Goal: Navigation & Orientation: Find specific page/section

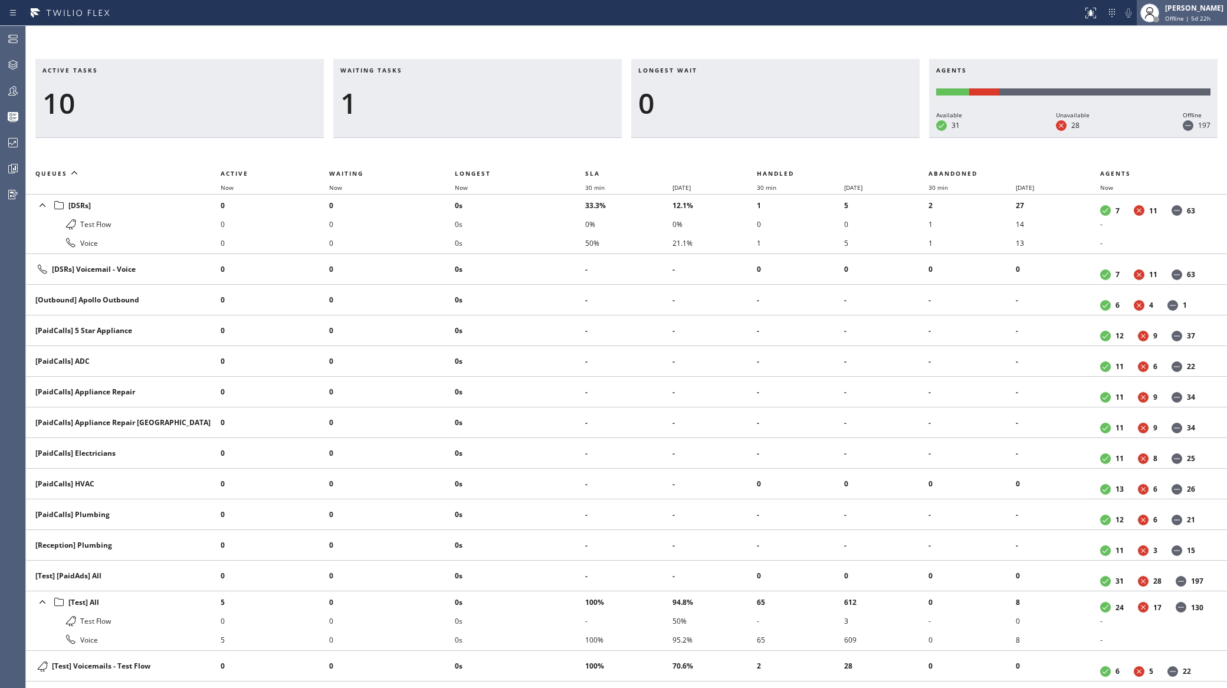
click at [1190, 12] on div "[PERSON_NAME]" at bounding box center [1194, 8] width 58 height 10
click at [1115, 9] on icon at bounding box center [1112, 13] width 6 height 8
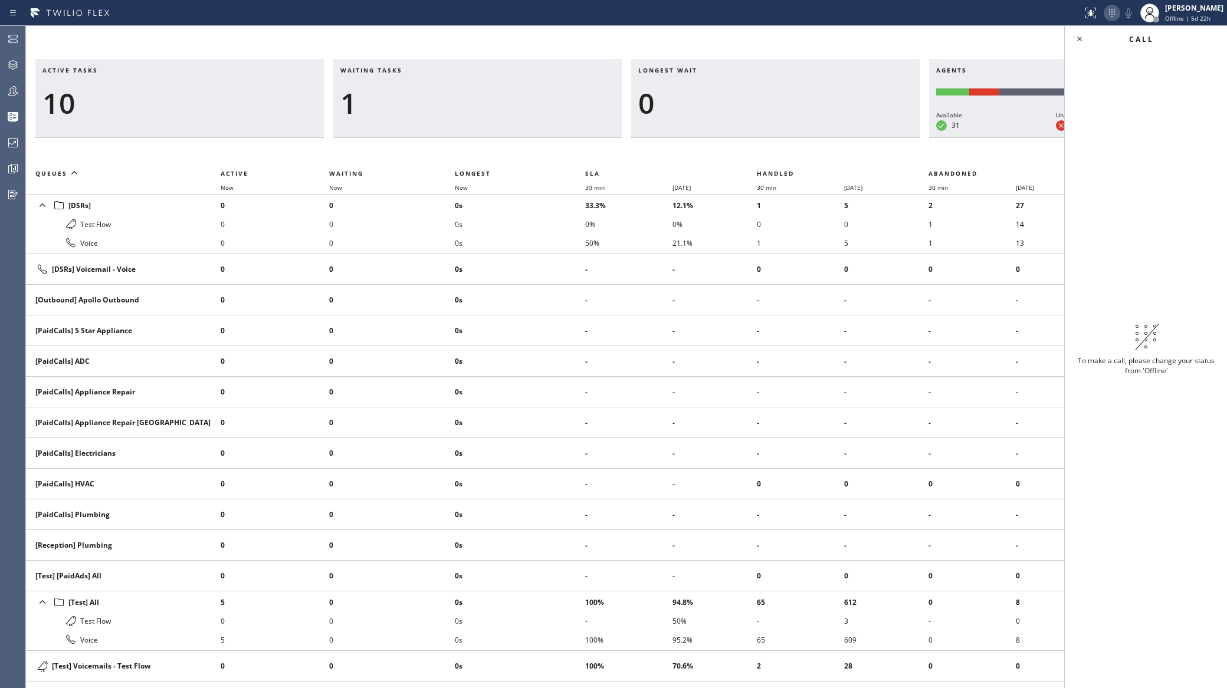
click at [1115, 9] on icon at bounding box center [1112, 13] width 6 height 8
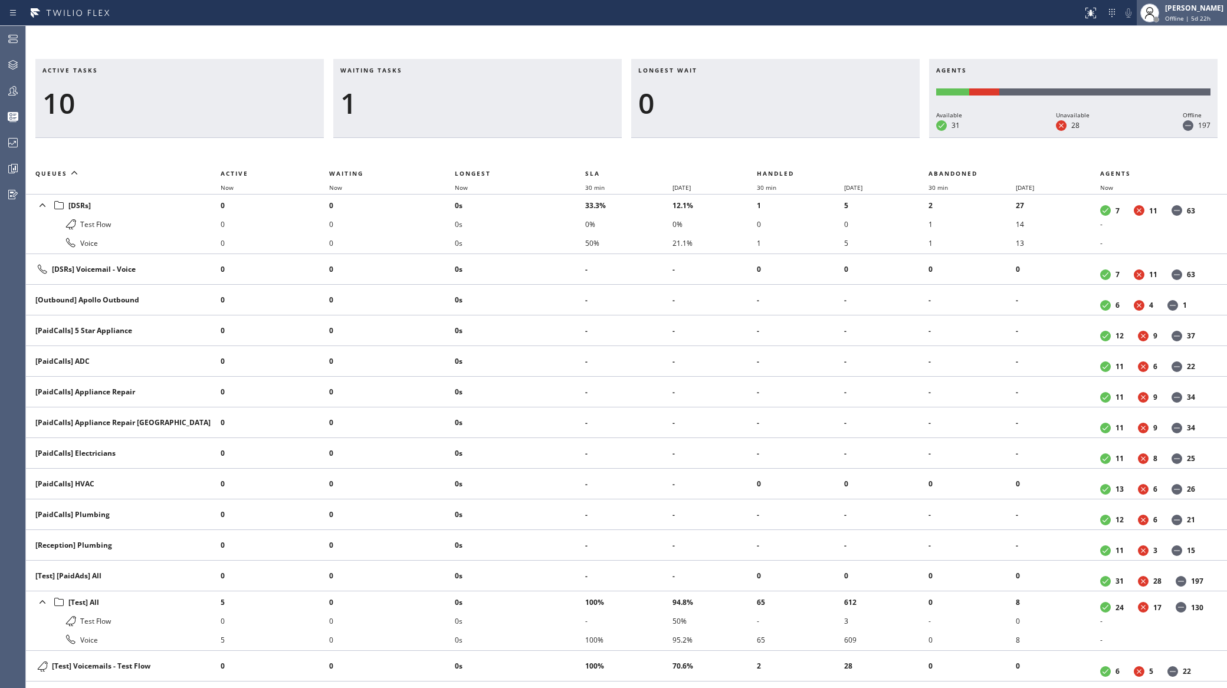
click at [1197, 14] on span "Offline | 5d 22h" at bounding box center [1187, 18] width 45 height 8
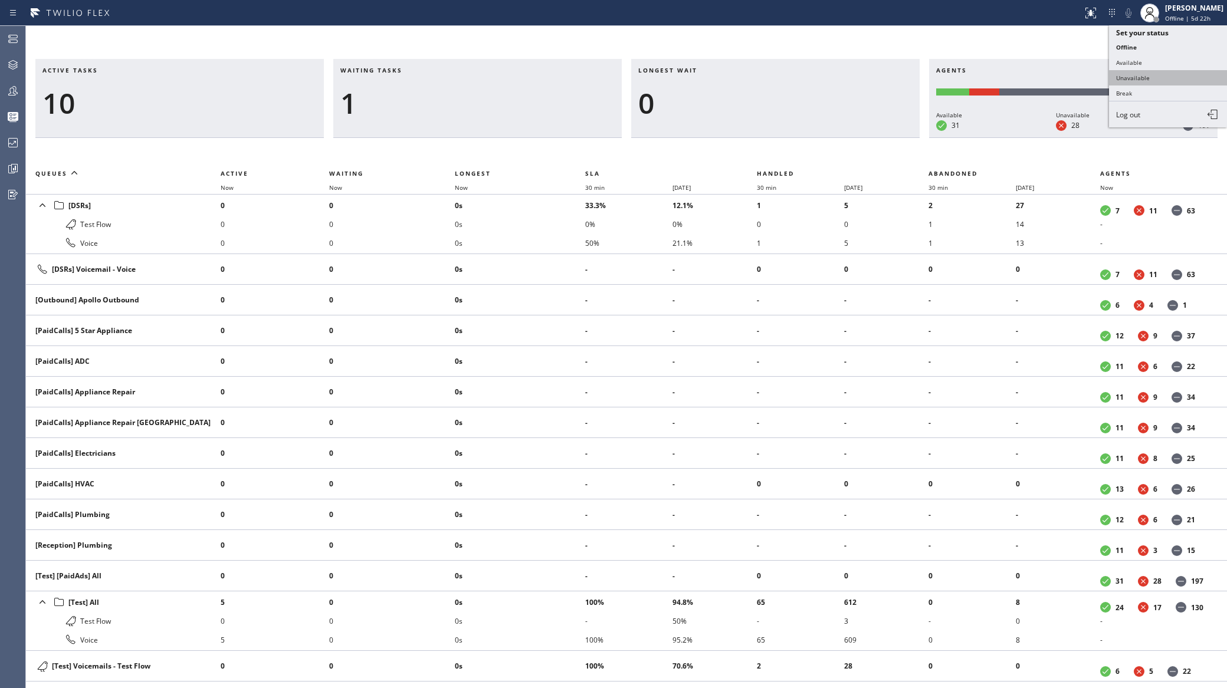
click at [1167, 77] on button "Unavailable" at bounding box center [1168, 77] width 118 height 15
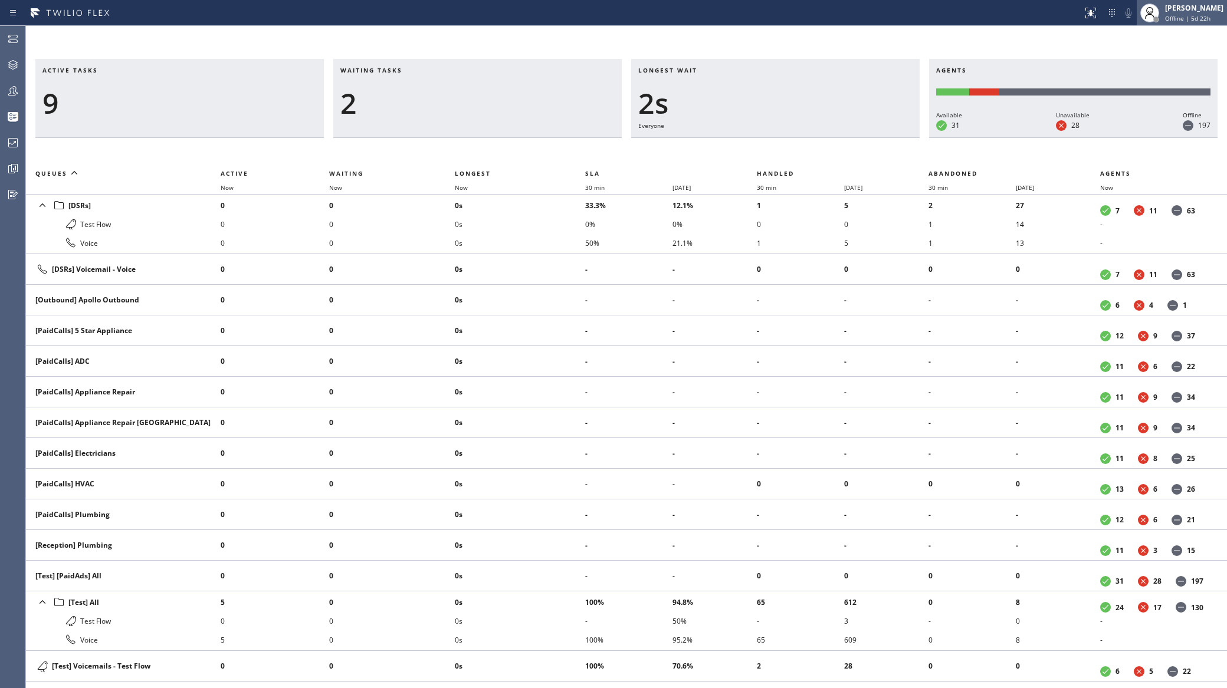
click at [1191, 8] on div "[PERSON_NAME]" at bounding box center [1194, 8] width 58 height 10
click at [1081, 39] on div "Active tasks 9 Waiting tasks 2 Longest wait 4s Everyone Agents Available 31 Una…" at bounding box center [626, 357] width 1201 height 662
click at [1119, 8] on icon at bounding box center [1112, 13] width 14 height 14
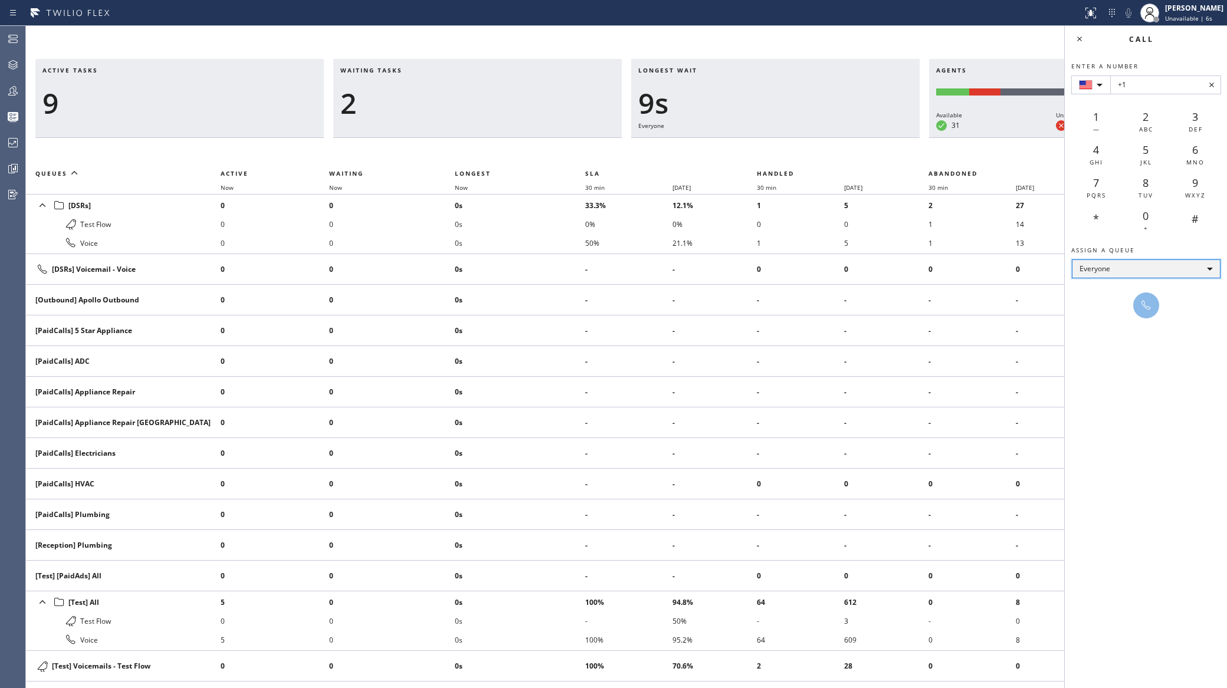
click at [1122, 268] on div "Everyone" at bounding box center [1146, 268] width 149 height 19
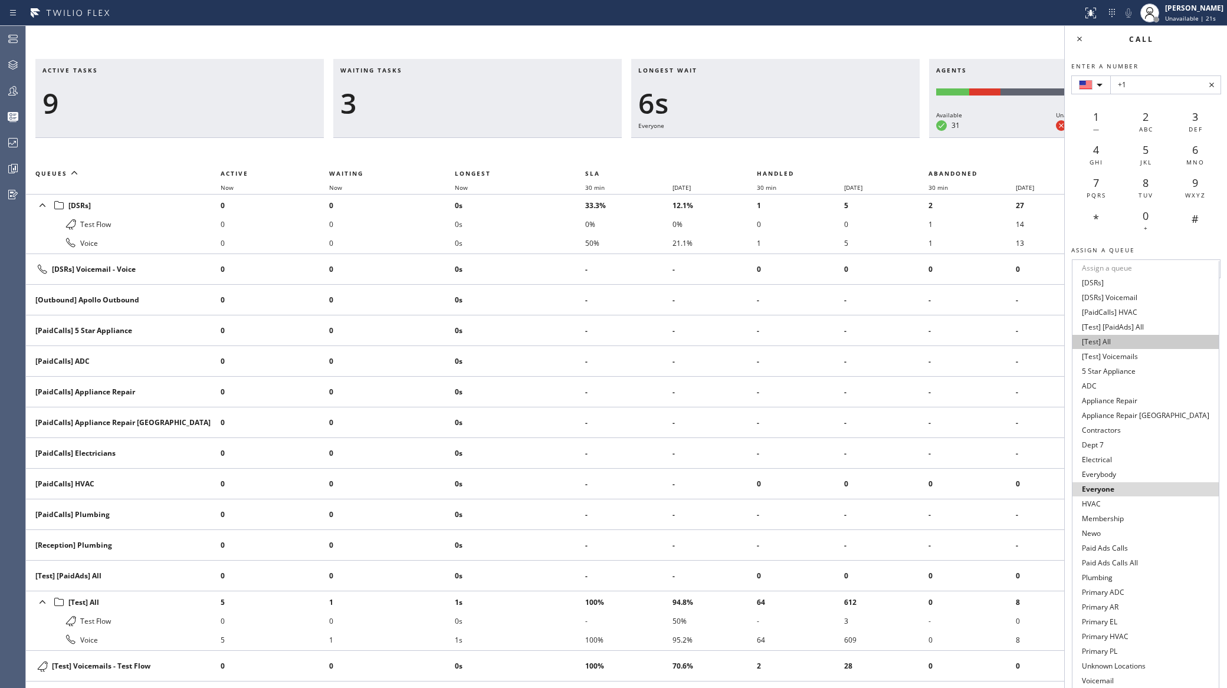
click at [1100, 344] on li "[Test] All" at bounding box center [1145, 342] width 146 height 14
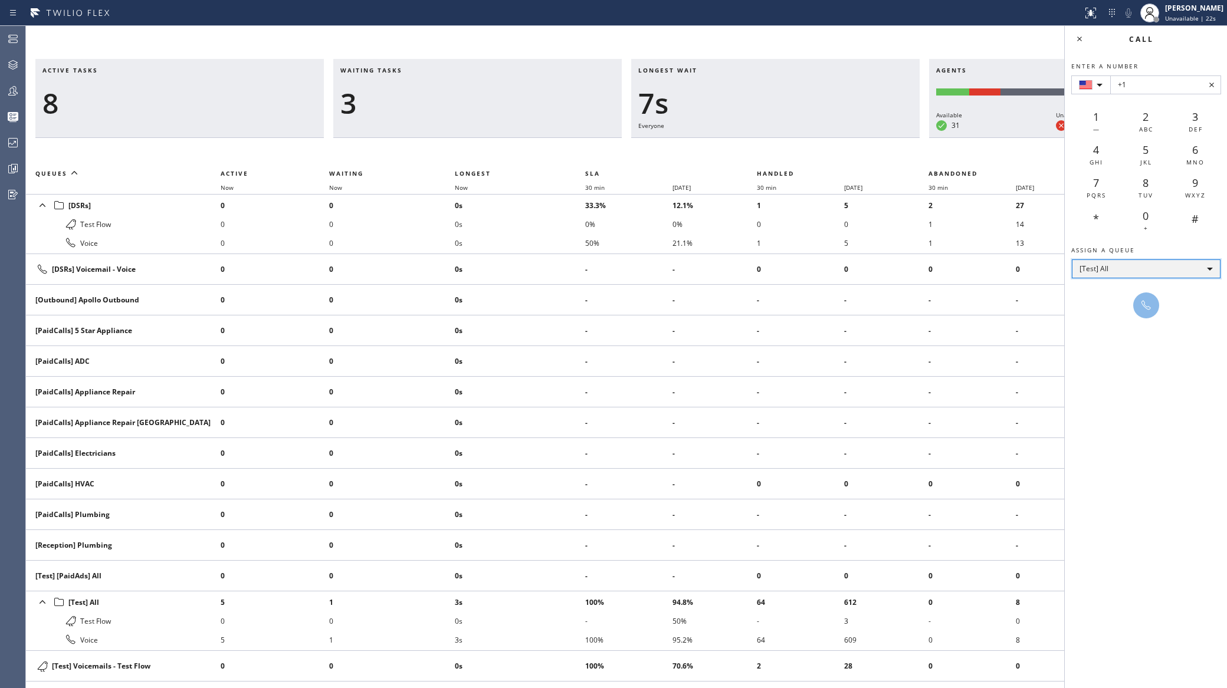
click at [1112, 267] on div "[Test] All" at bounding box center [1146, 268] width 149 height 19
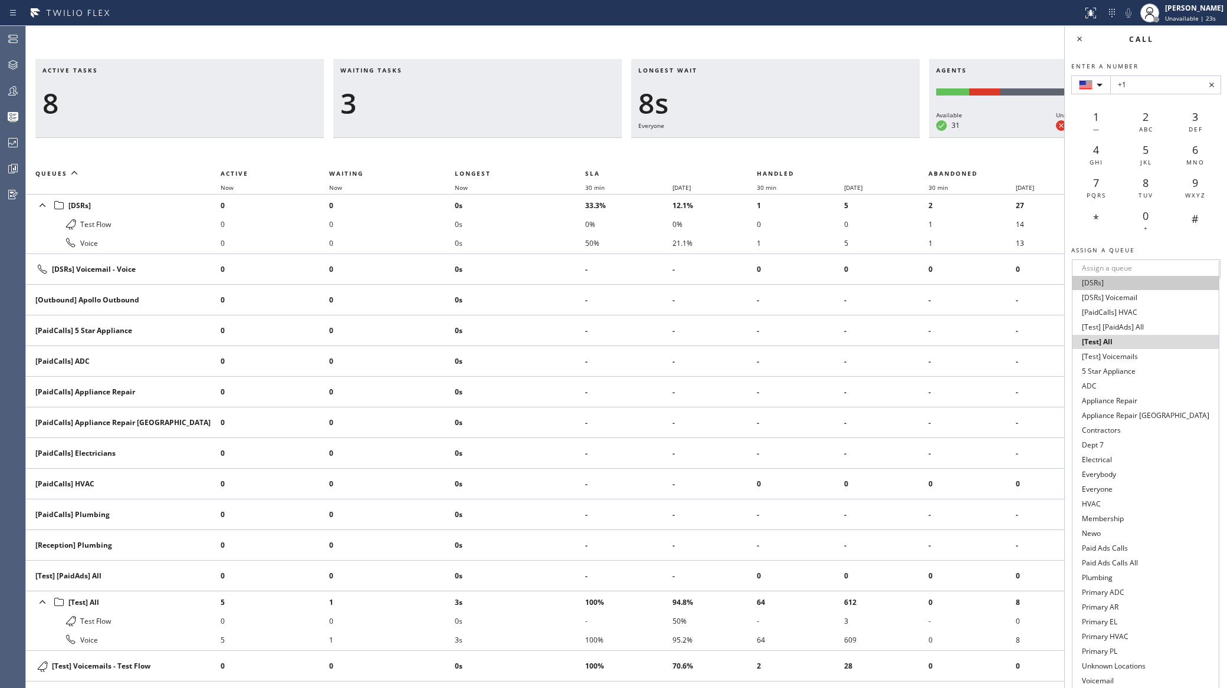
click at [1106, 281] on li "[DSRs]" at bounding box center [1145, 283] width 146 height 14
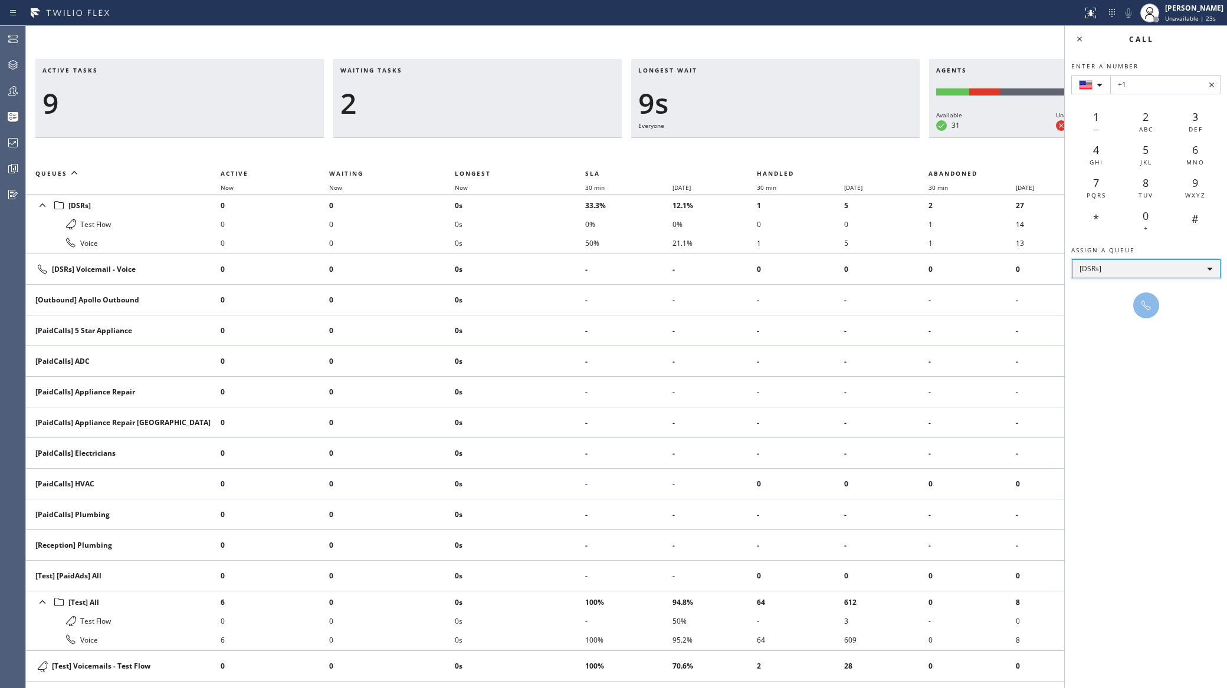
click at [1101, 266] on div "[DSRs]" at bounding box center [1146, 268] width 149 height 19
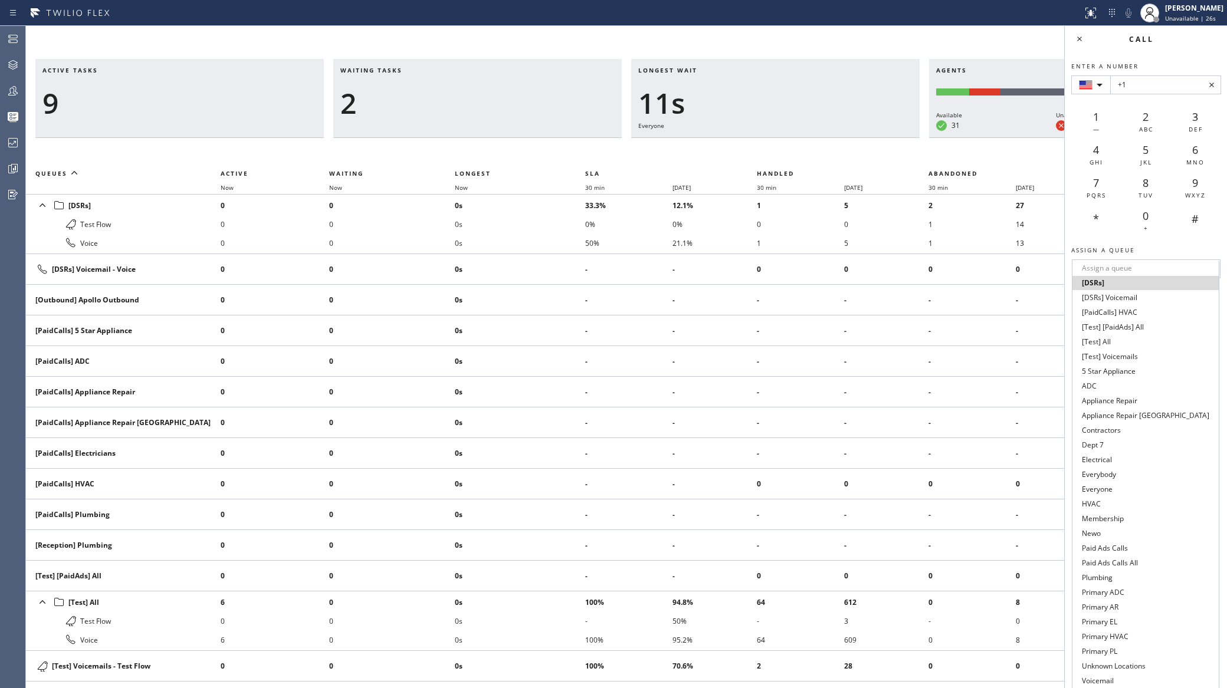
click at [1077, 37] on div at bounding box center [613, 344] width 1227 height 688
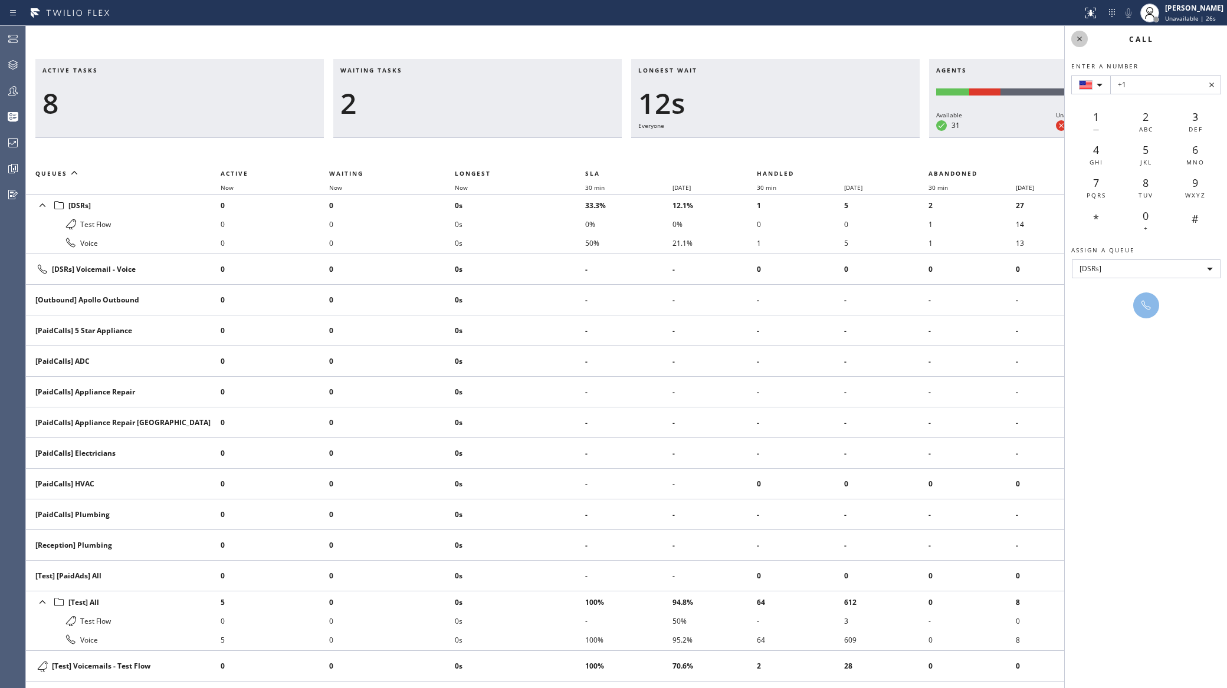
click at [1080, 38] on icon at bounding box center [1079, 39] width 5 height 5
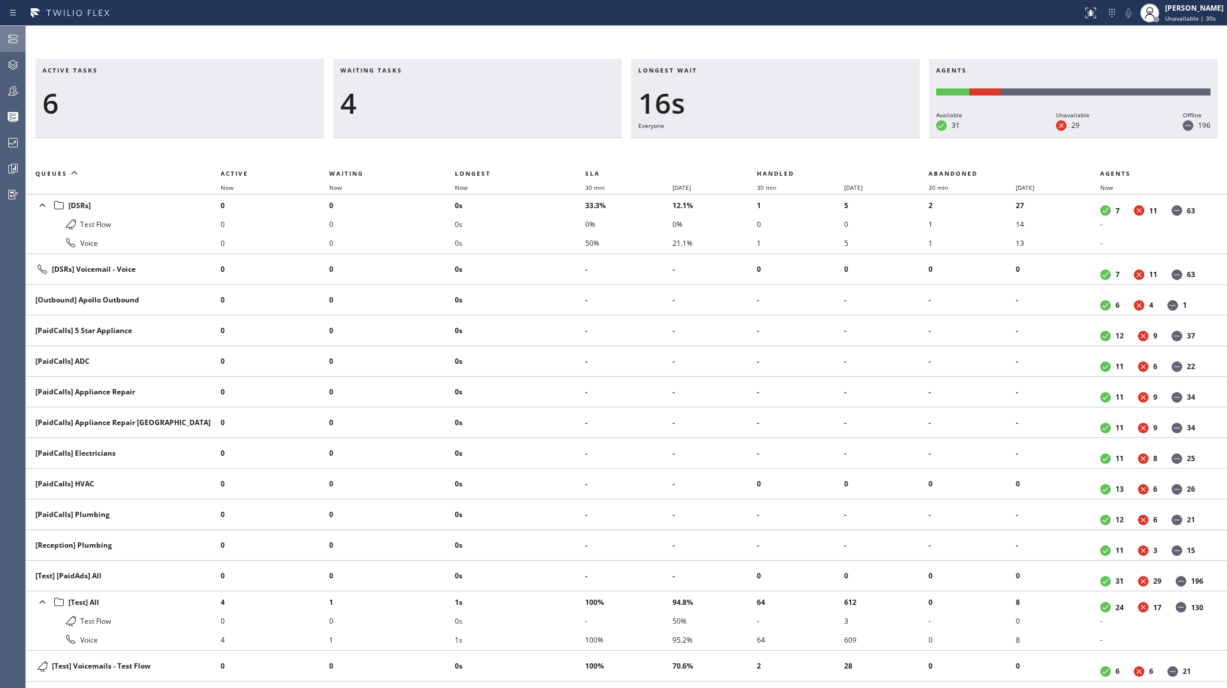
click at [15, 38] on icon at bounding box center [12, 39] width 9 height 8
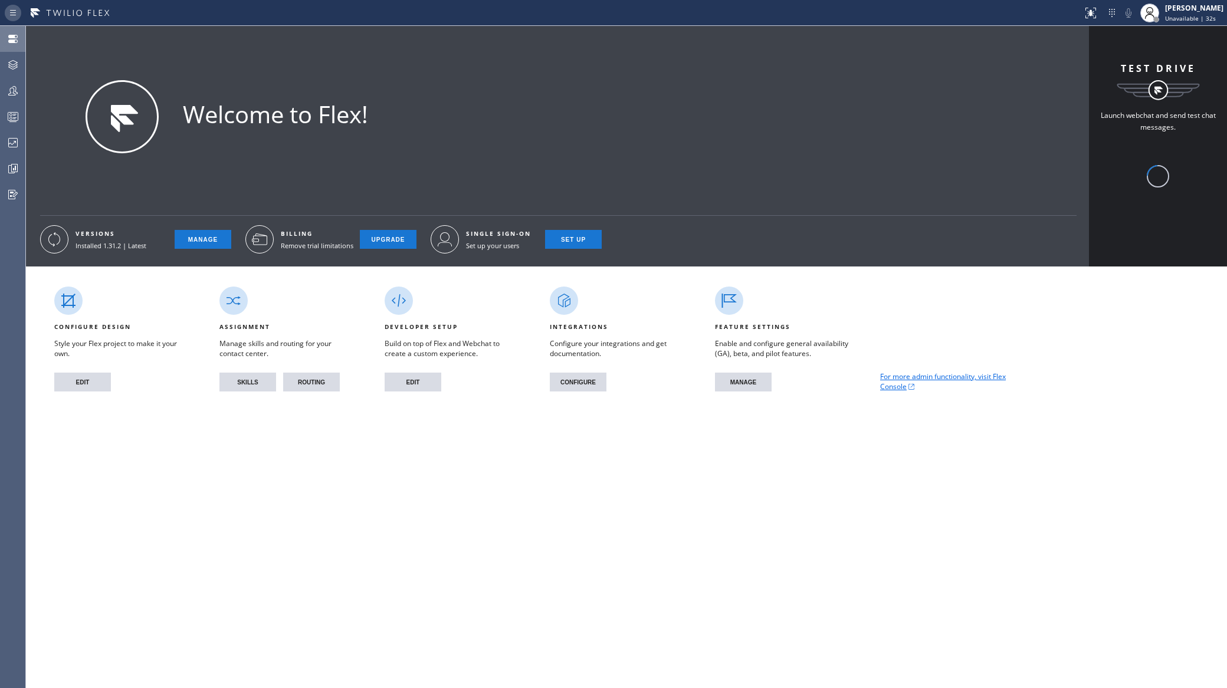
click at [12, 7] on icon at bounding box center [13, 13] width 14 height 14
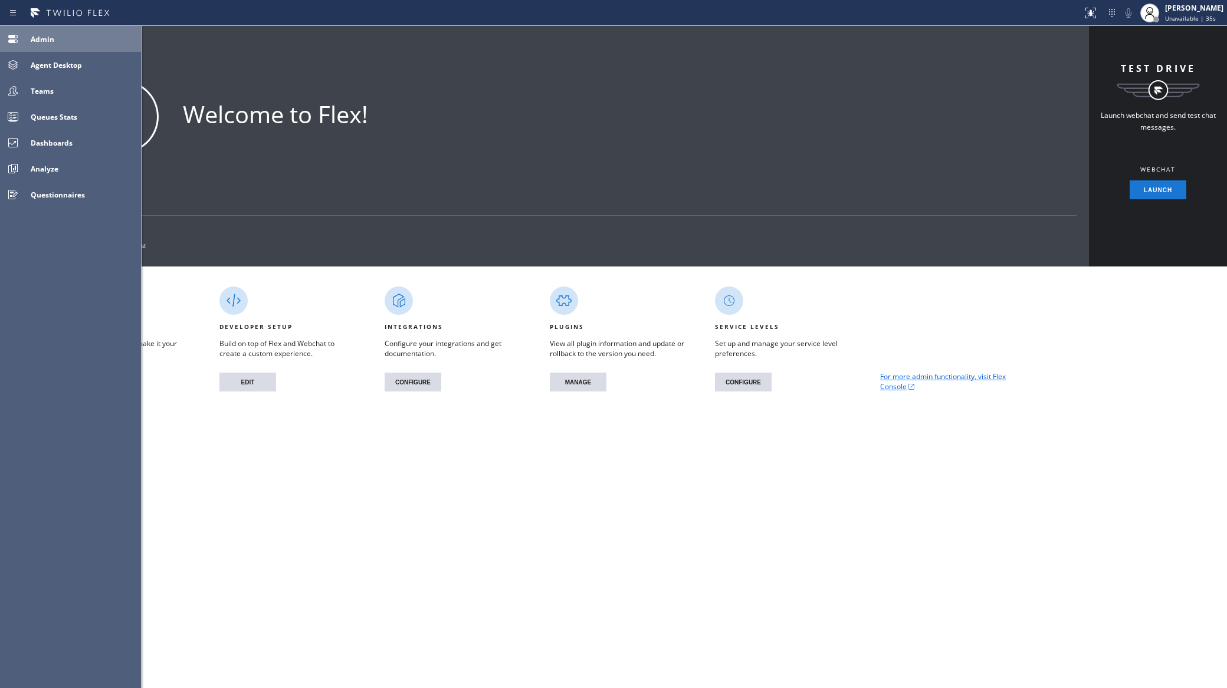
click at [382, 498] on div "Welcome to Flex! VERSIONS Installed 1.31.2 | Latest TEST DRIVE IcnTestdrive Cre…" at bounding box center [626, 357] width 1201 height 662
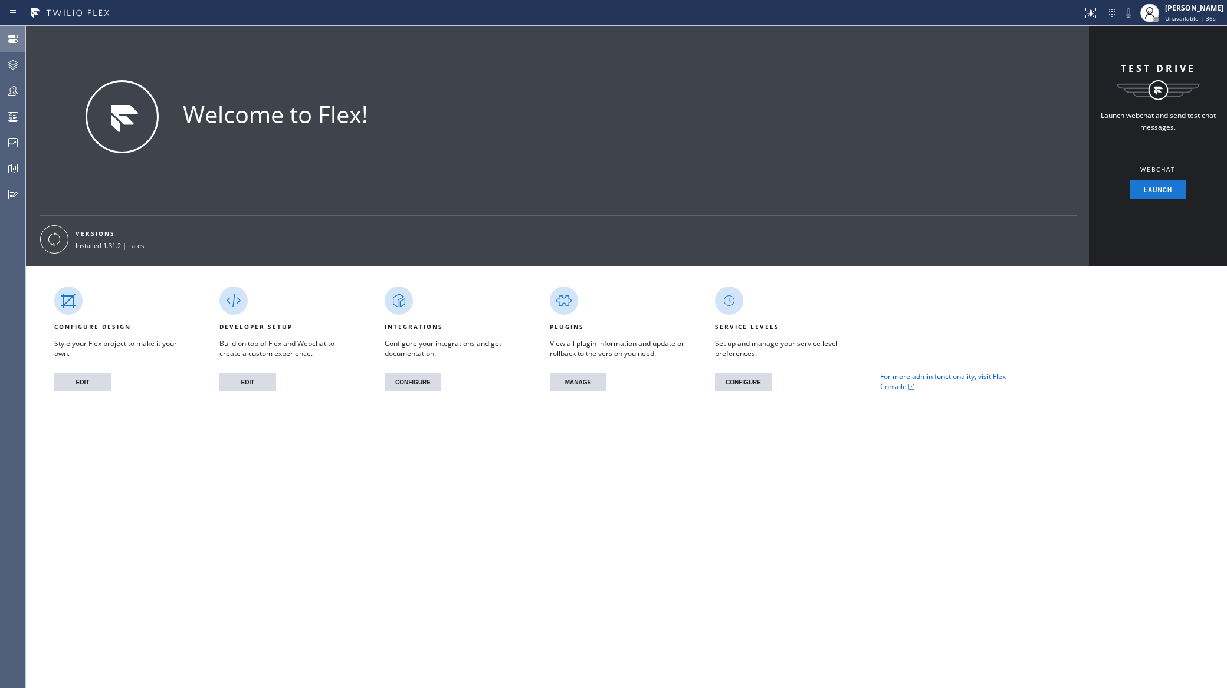
click at [14, 38] on icon at bounding box center [12, 39] width 9 height 8
click at [12, 15] on icon at bounding box center [13, 13] width 14 height 14
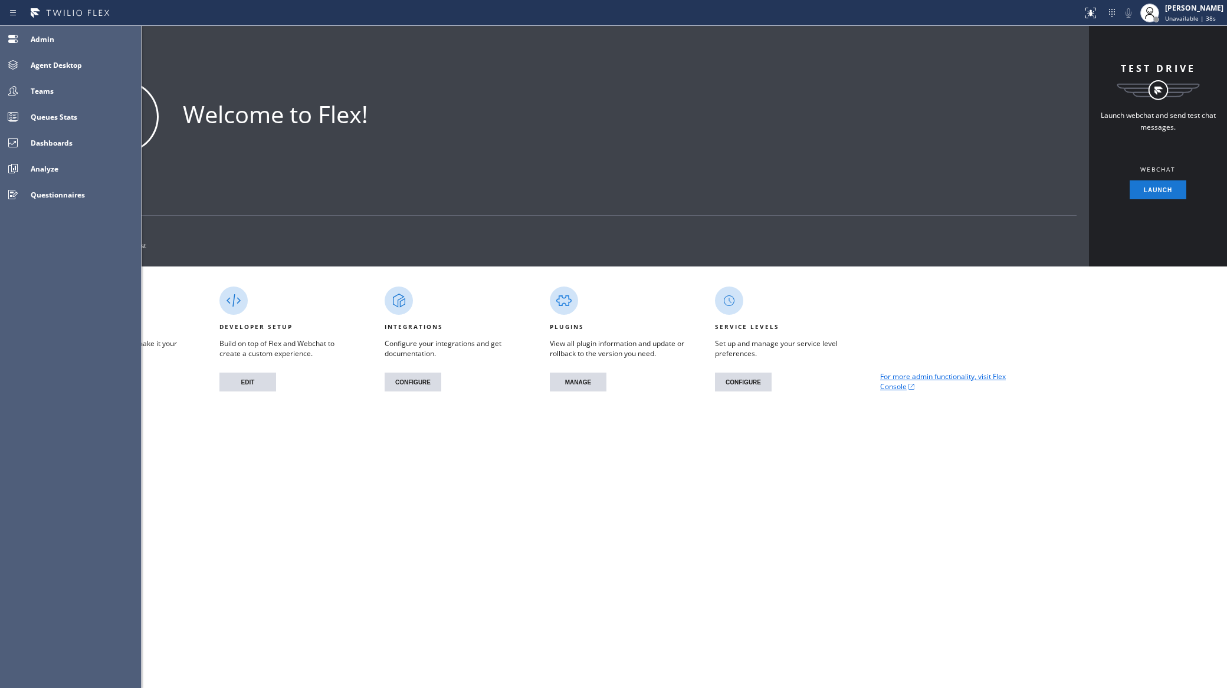
click at [282, 529] on div "Welcome to Flex! VERSIONS Installed 1.31.2 | Latest TEST DRIVE IcnTestdrive Cre…" at bounding box center [626, 357] width 1201 height 662
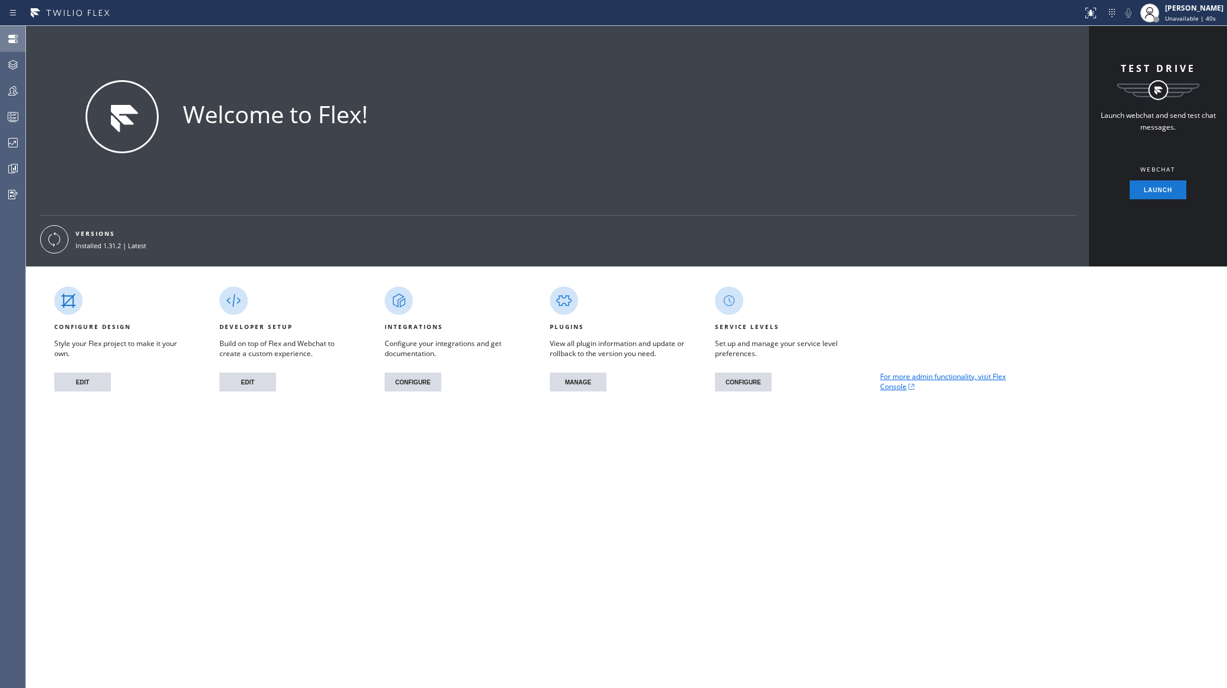
click at [10, 35] on icon at bounding box center [12, 39] width 9 height 8
click at [6, 7] on icon at bounding box center [13, 13] width 14 height 14
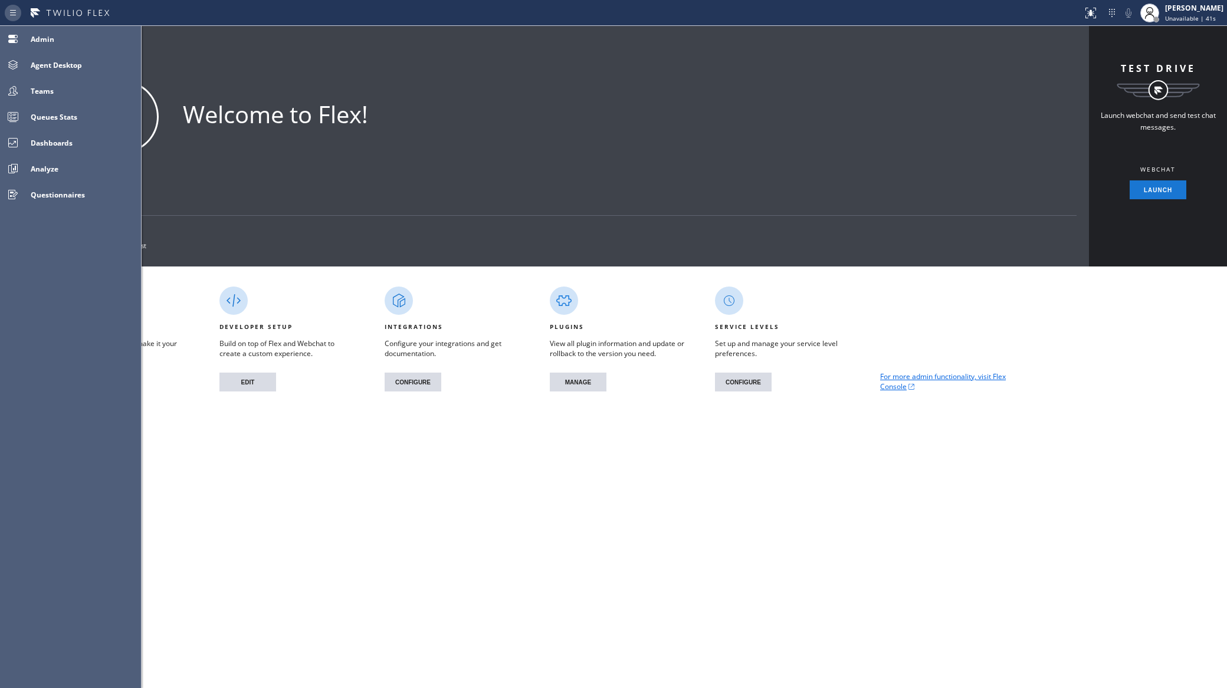
click at [9, 7] on icon at bounding box center [13, 13] width 14 height 14
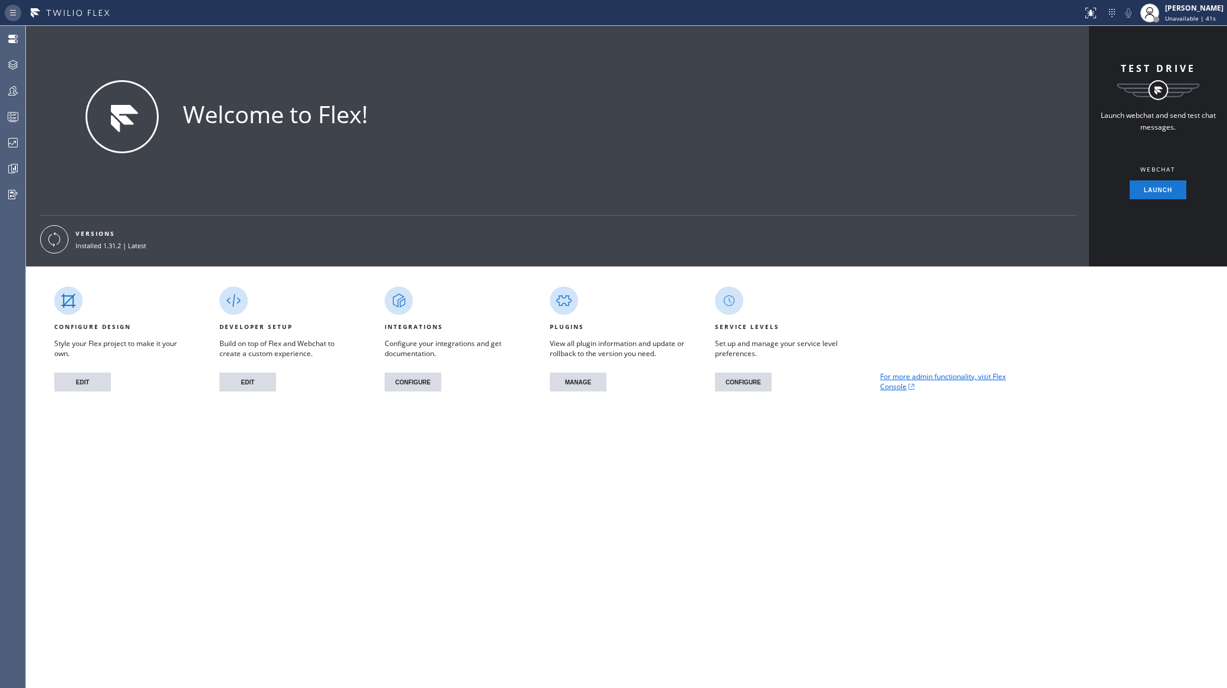
click at [24, 9] on div at bounding box center [15, 13] width 21 height 19
click at [22, 11] on div at bounding box center [15, 13] width 21 height 19
click at [3, 25] on div "Status report No issues detected If you experience an issue, please download th…" at bounding box center [613, 13] width 1227 height 26
click at [16, 6] on icon at bounding box center [13, 13] width 14 height 14
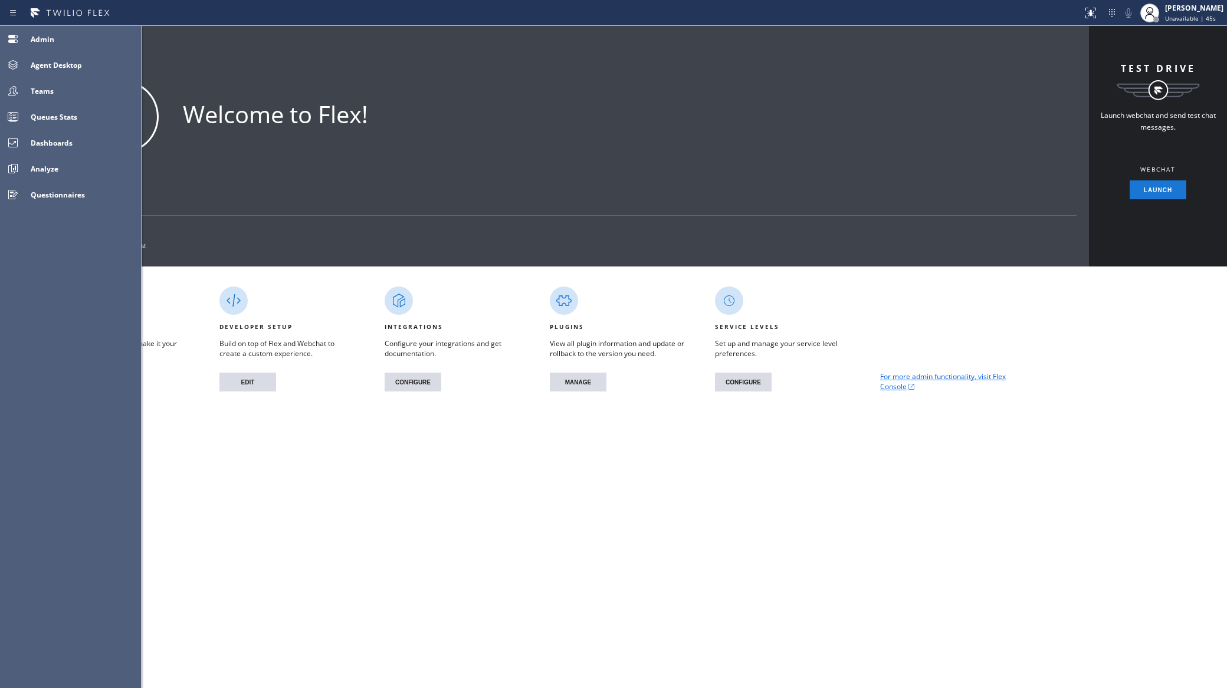
click at [555, 605] on div "Welcome to Flex! VERSIONS Installed 1.31.2 | Latest TEST DRIVE IcnTestdrive Cre…" at bounding box center [626, 357] width 1201 height 662
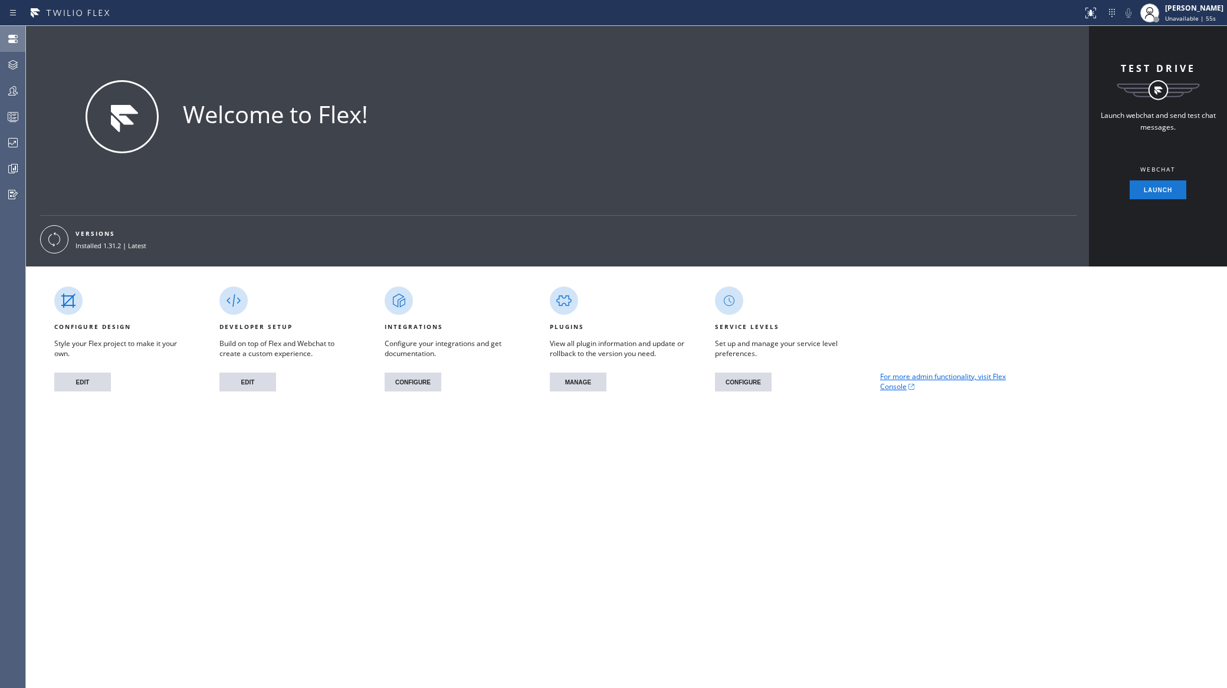
click at [19, 26] on button "Admin" at bounding box center [12, 39] width 25 height 26
click at [15, 44] on icon at bounding box center [13, 39] width 14 height 14
click at [17, 67] on icon at bounding box center [13, 65] width 14 height 14
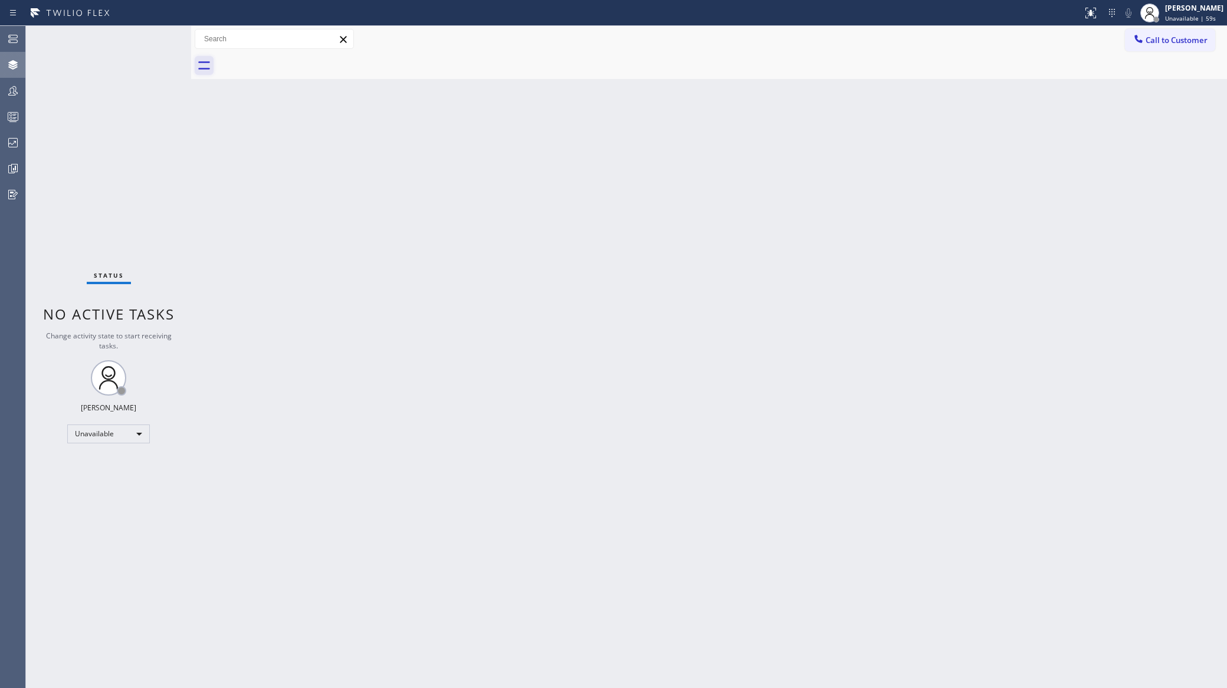
click at [205, 63] on icon at bounding box center [204, 65] width 19 height 19
drag, startPoint x: 195, startPoint y: 68, endPoint x: 198, endPoint y: 78, distance: 10.5
click at [198, 78] on div at bounding box center [709, 65] width 1036 height 27
click at [204, 61] on icon at bounding box center [204, 65] width 19 height 19
click at [1159, 36] on span "Call to Customer" at bounding box center [1176, 40] width 62 height 11
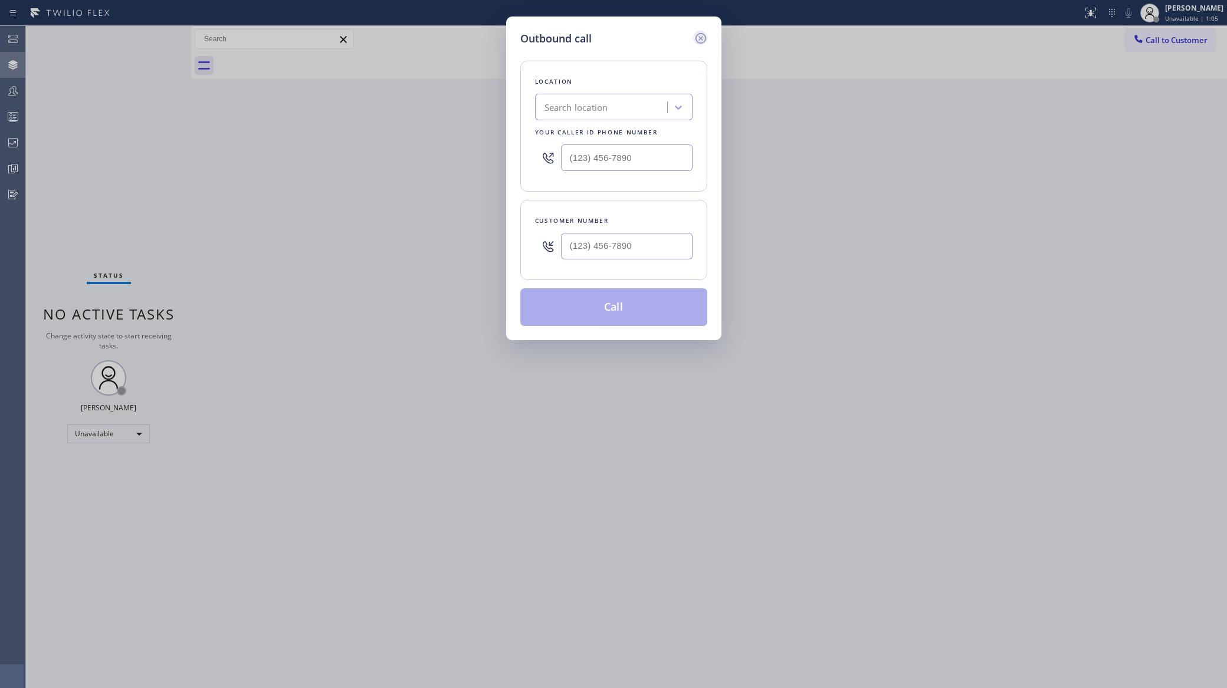
click at [700, 37] on icon at bounding box center [700, 38] width 11 height 11
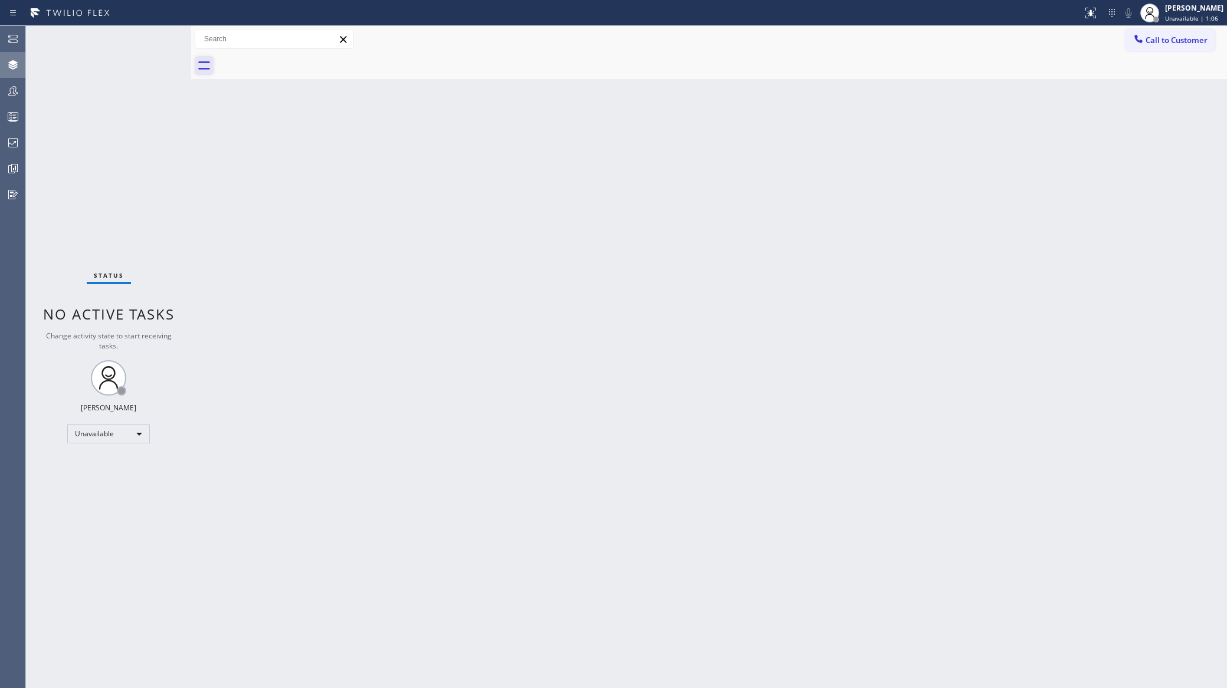
click at [209, 71] on icon at bounding box center [204, 65] width 19 height 19
click at [24, 84] on div at bounding box center [13, 91] width 26 height 14
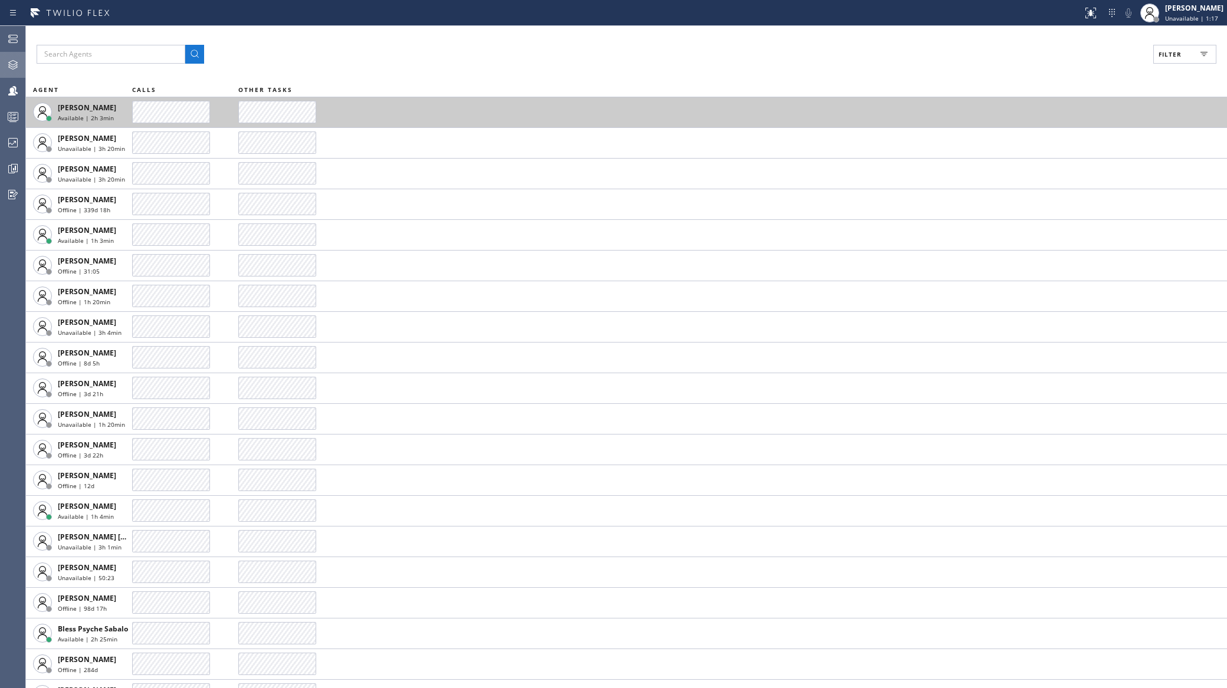
click at [446, 111] on td at bounding box center [732, 112] width 988 height 31
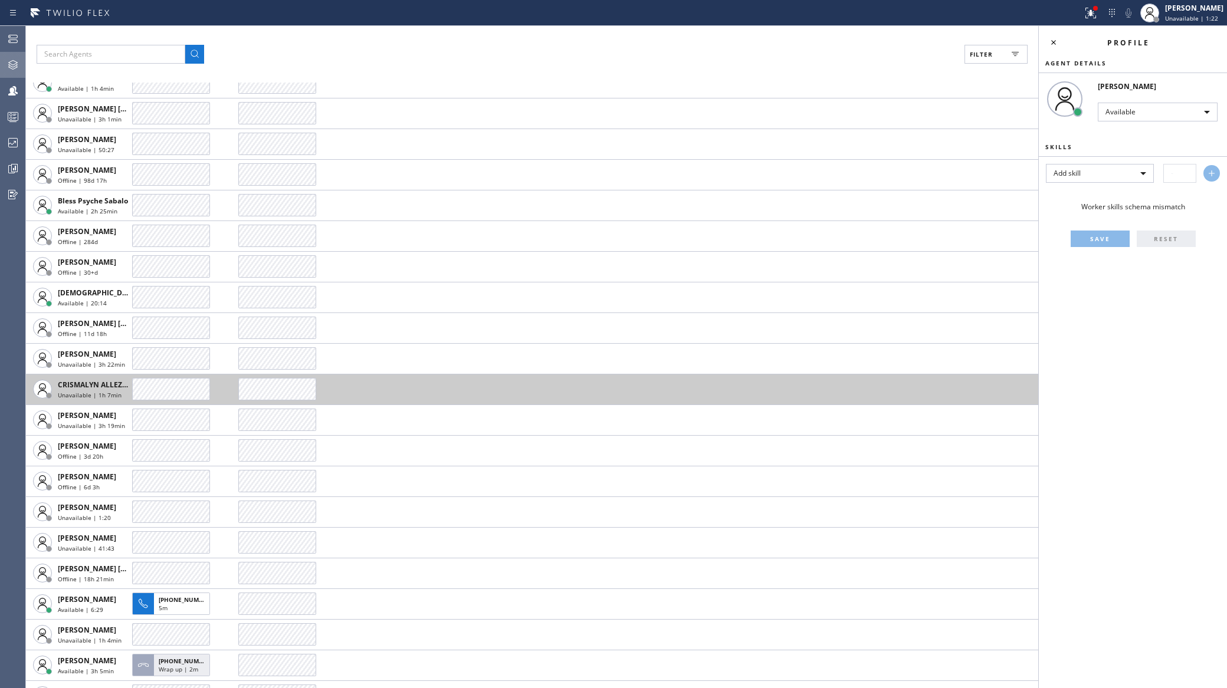
scroll to position [524, 0]
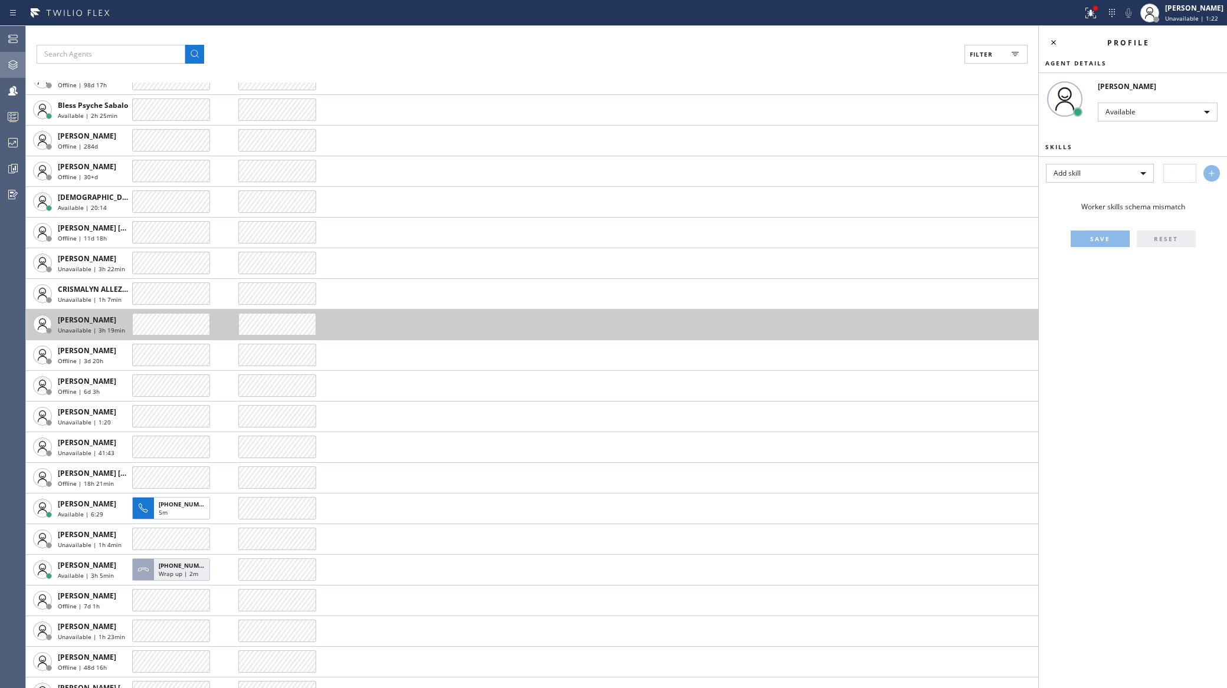
click at [550, 320] on td at bounding box center [638, 324] width 800 height 31
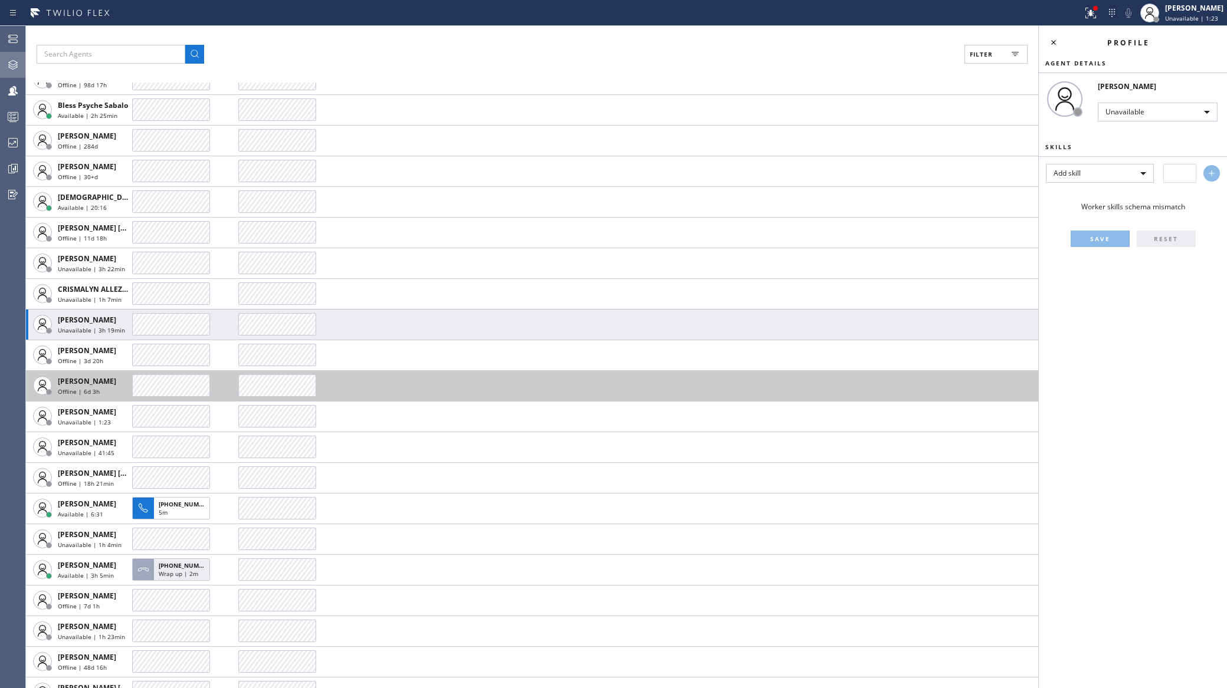
click at [655, 393] on td at bounding box center [638, 385] width 800 height 31
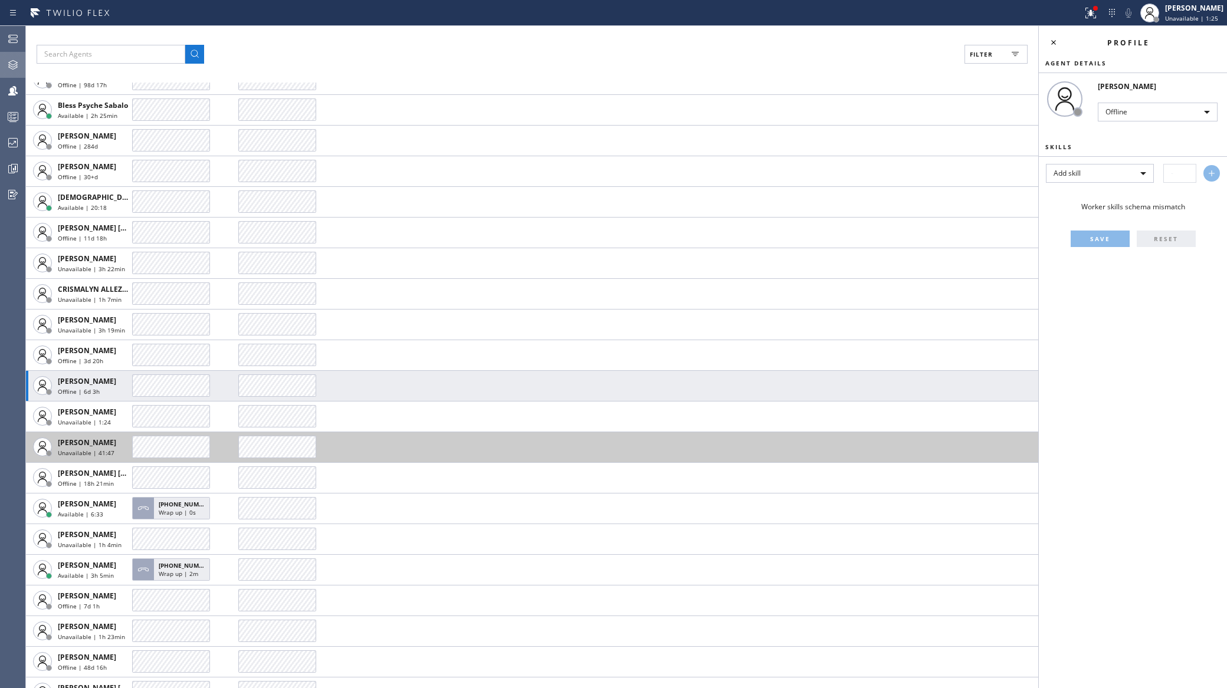
click at [544, 434] on td at bounding box center [638, 447] width 800 height 31
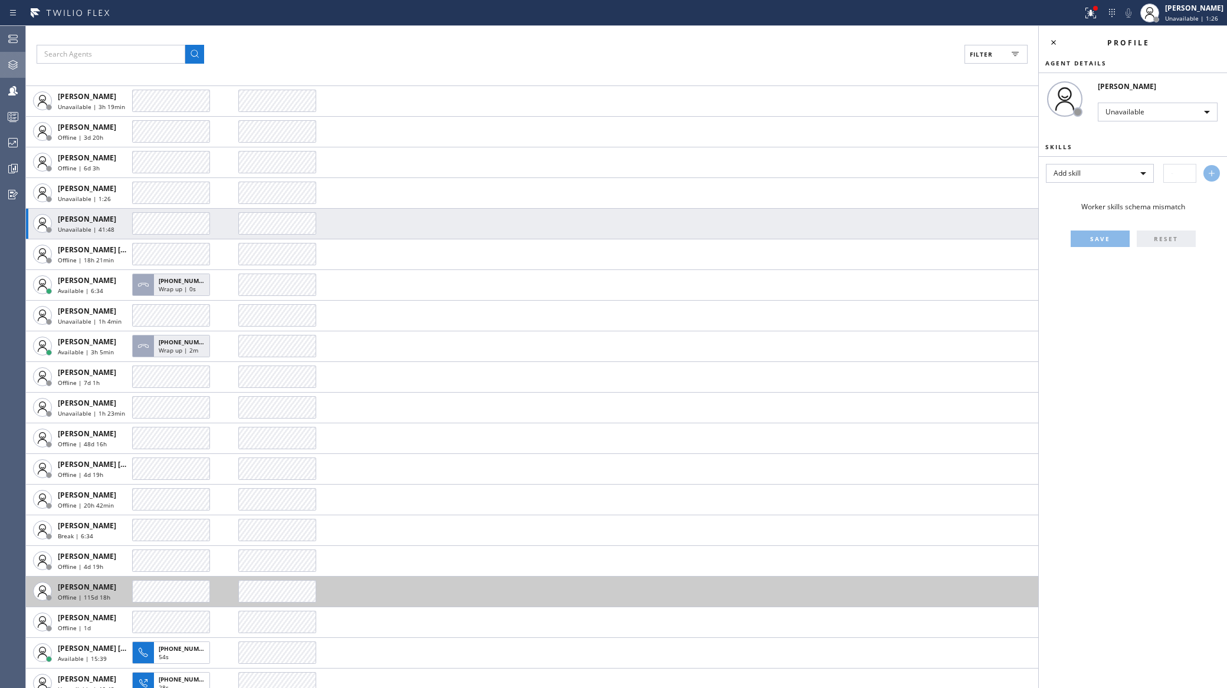
scroll to position [917, 0]
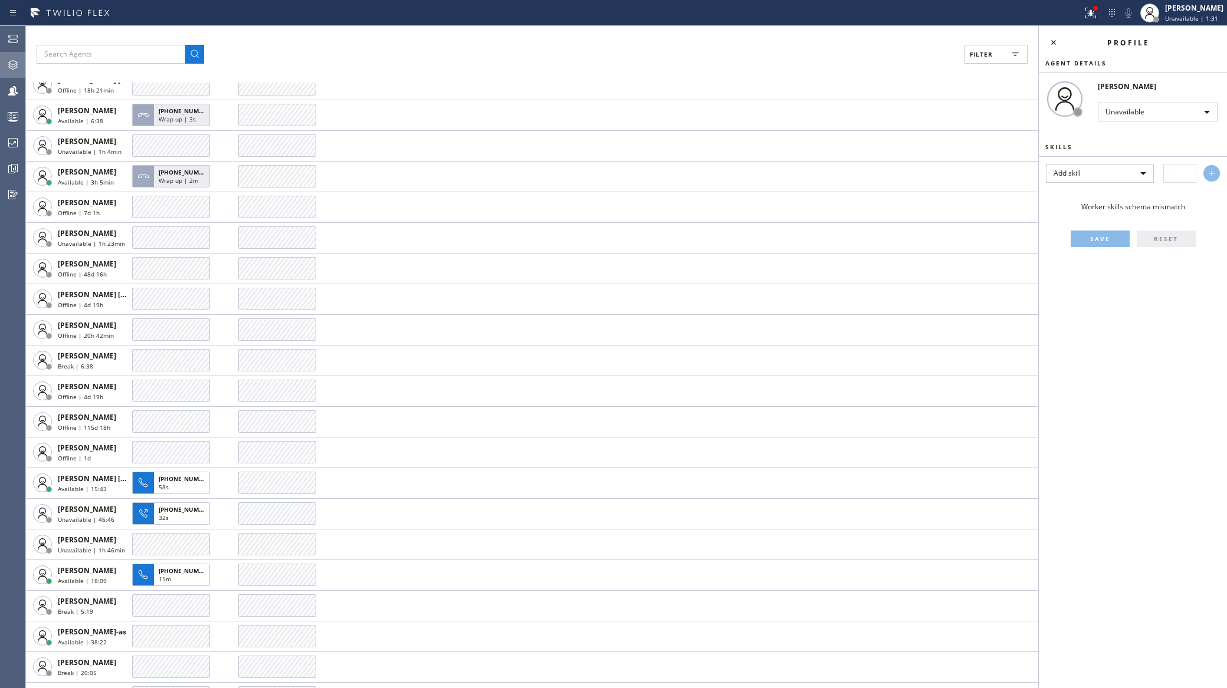
click at [3, 5] on div "Status report Issues detected These issues could affect your workflow. Please c…" at bounding box center [613, 13] width 1227 height 26
click at [8, 18] on icon at bounding box center [13, 13] width 14 height 14
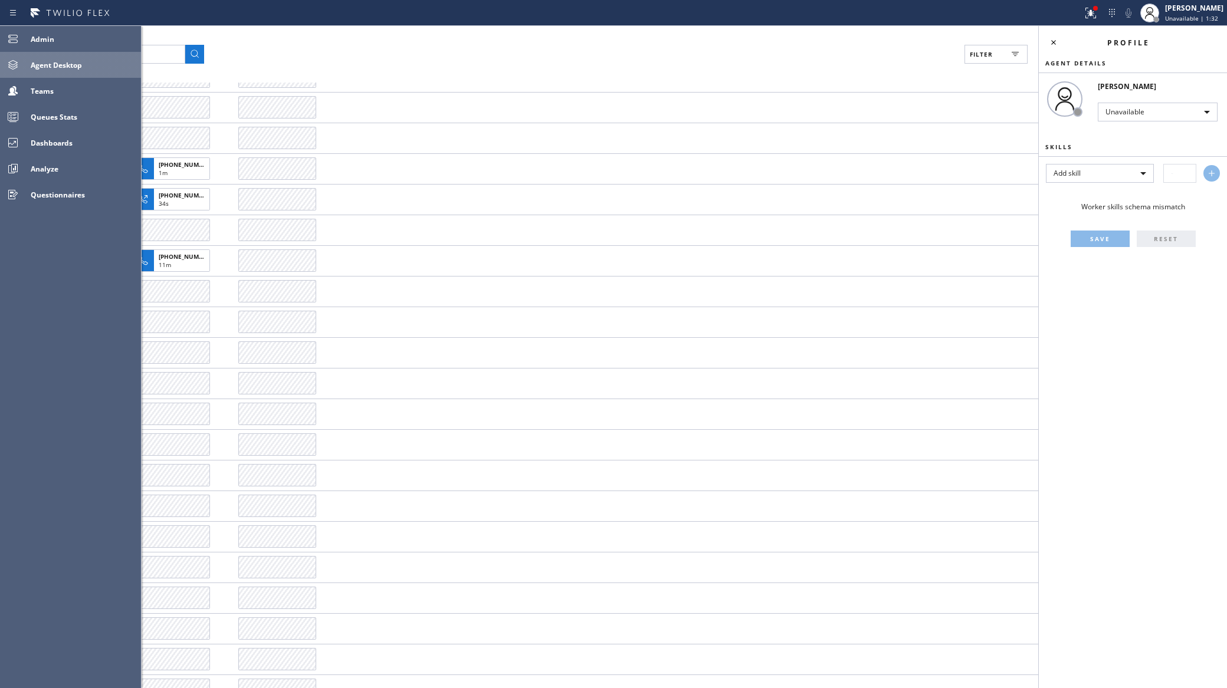
scroll to position [1245, 0]
click at [98, 114] on div "Queues Stats" at bounding box center [83, 116] width 115 height 19
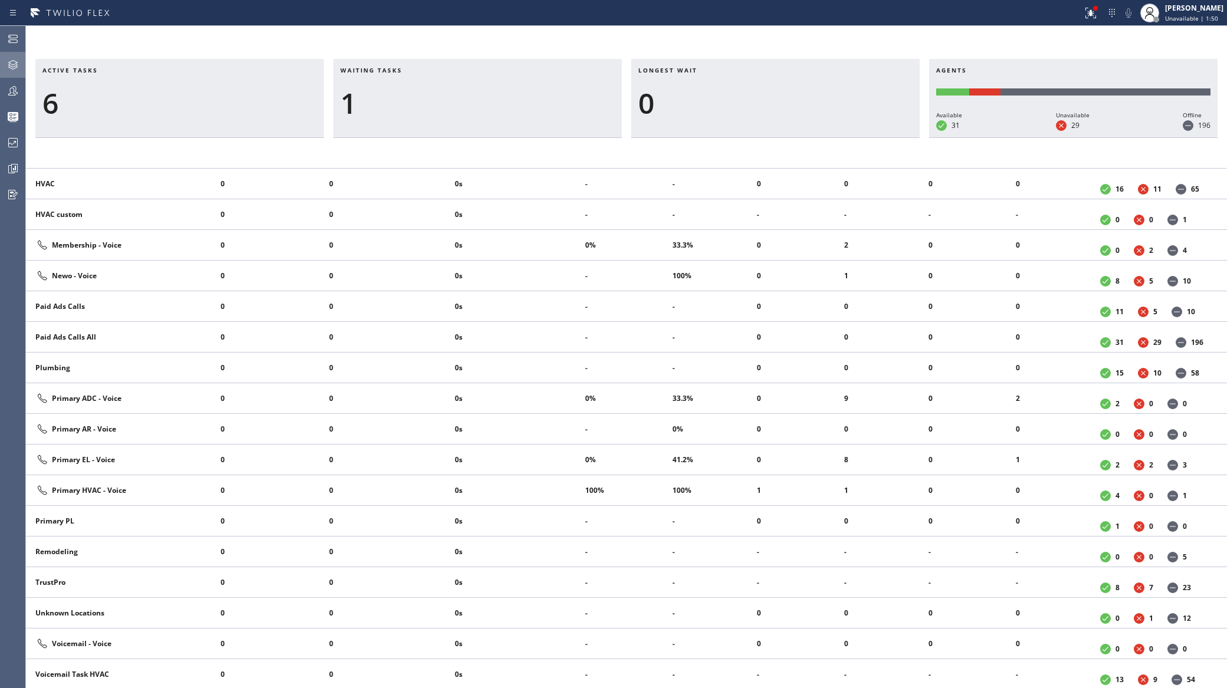
scroll to position [880, 0]
click at [1092, 12] on icon at bounding box center [1090, 13] width 14 height 14
